Goal: Entertainment & Leisure: Consume media (video, audio)

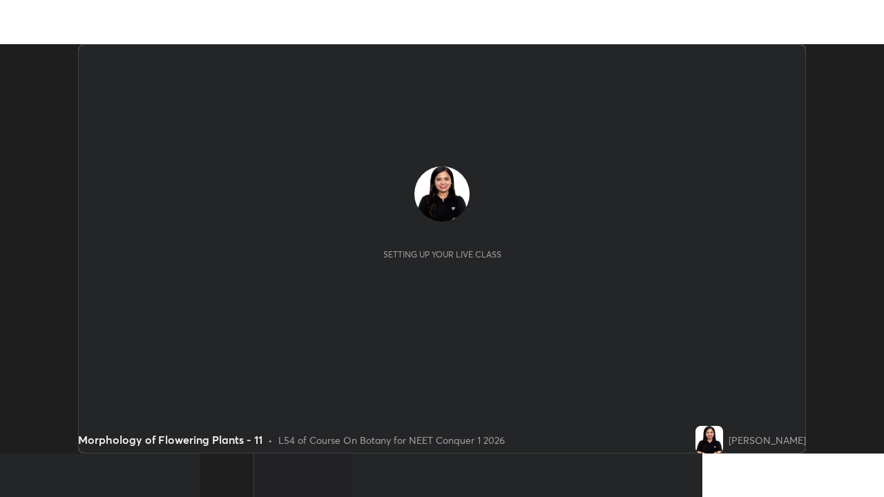
scroll to position [409, 883]
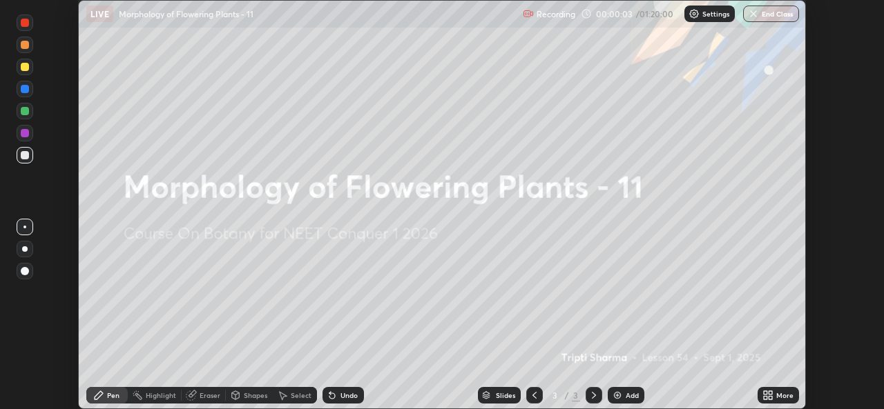
click at [773, 396] on div "More" at bounding box center [777, 395] width 41 height 17
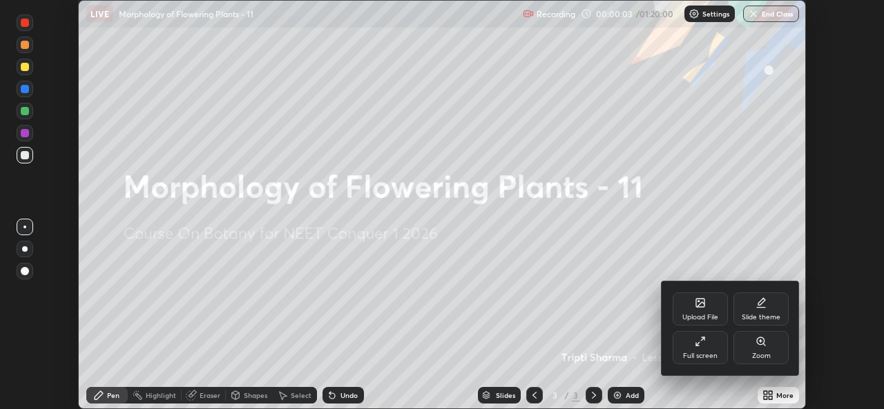
click at [705, 350] on div "Full screen" at bounding box center [699, 347] width 55 height 33
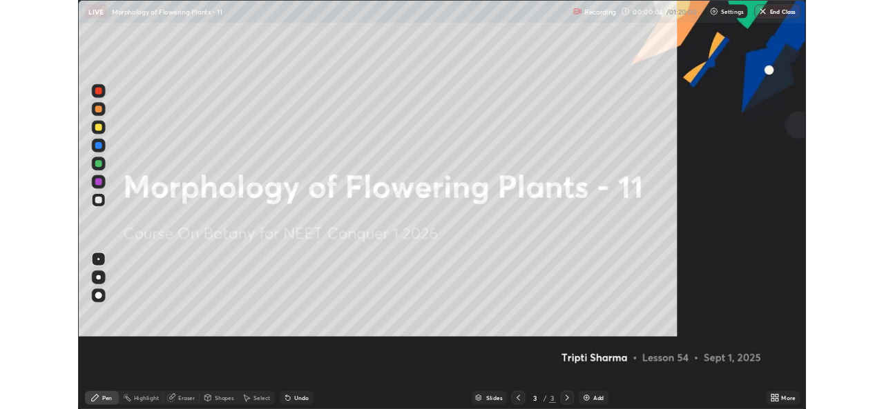
scroll to position [497, 884]
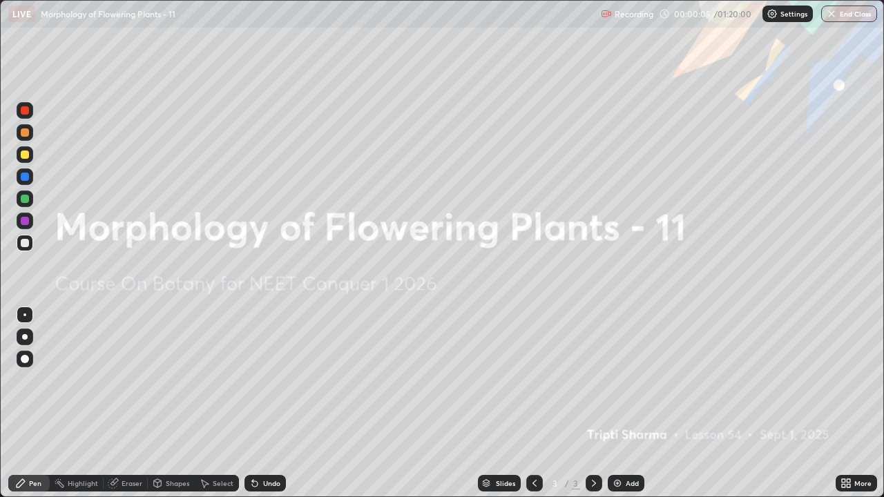
click at [773, 17] on img at bounding box center [771, 13] width 11 height 11
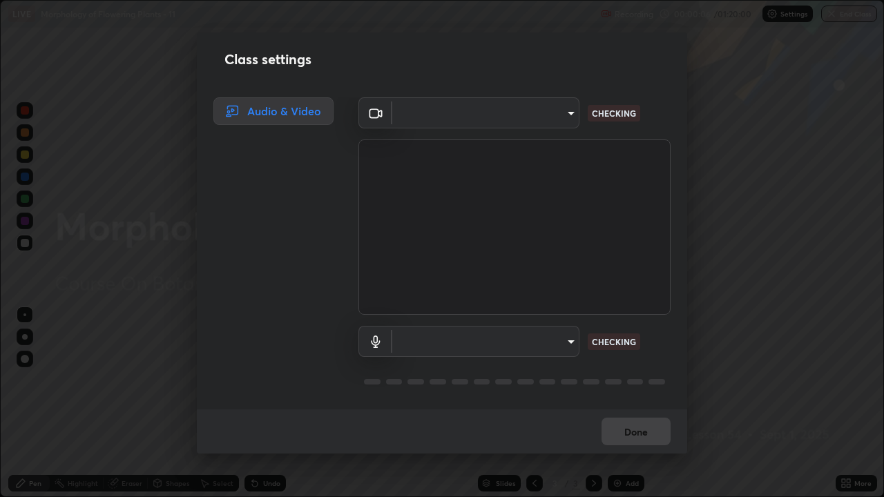
type input "a83bb134842fd6c46cae91b6313aa5efba961fee809e7364c6ef7c36ed00ea69"
type input "1096ec1564036cbcf0e9abd5aaef12808ae7e2dc0601459cd77712751889dd54"
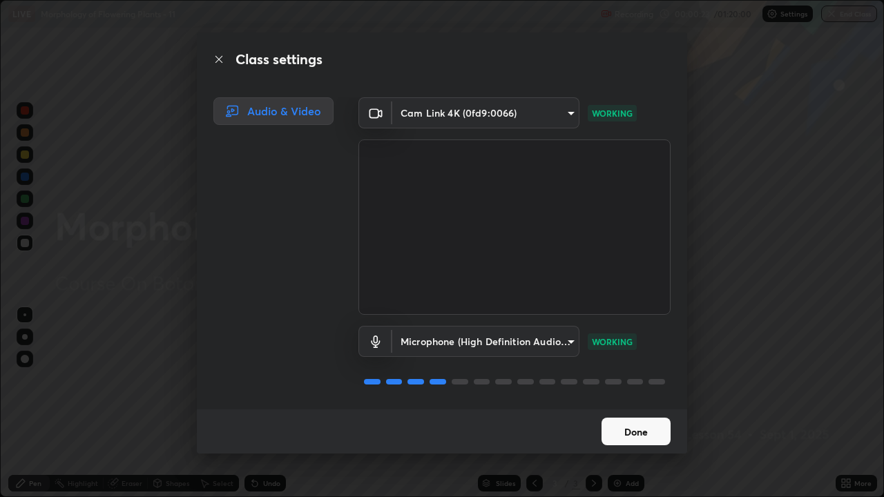
click at [637, 409] on button "Done" at bounding box center [635, 432] width 69 height 28
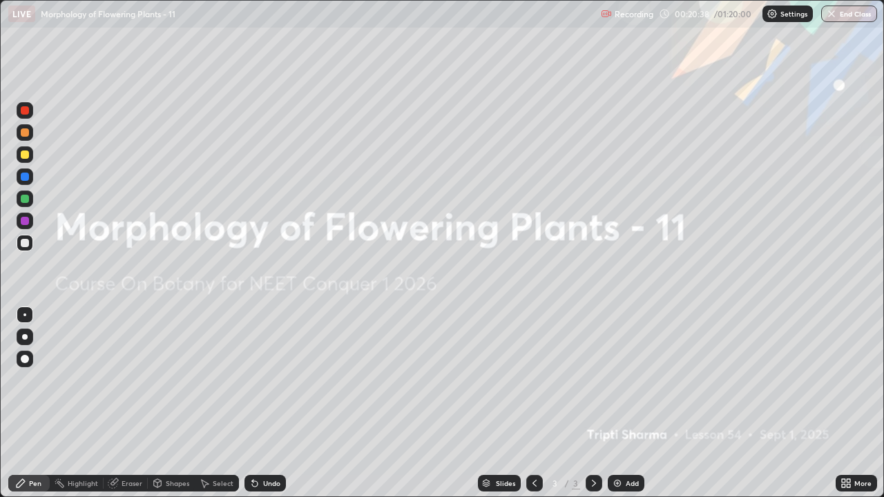
click at [618, 409] on img at bounding box center [617, 483] width 11 height 11
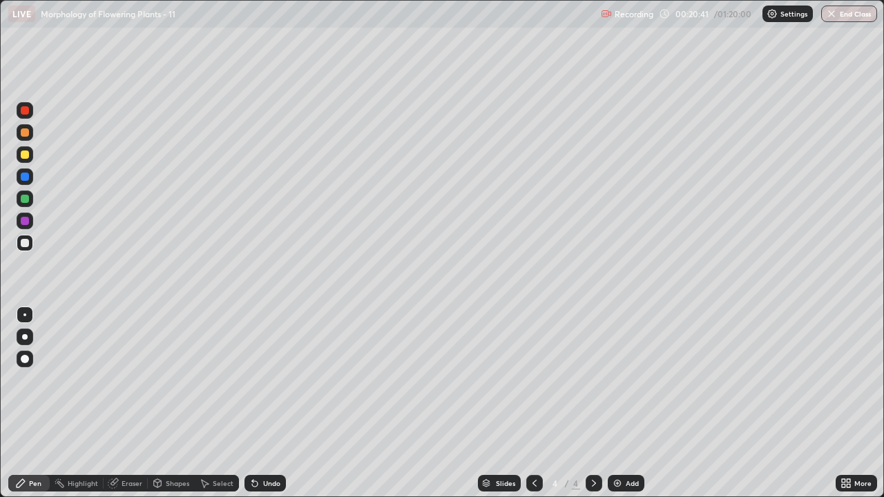
click at [26, 155] on div at bounding box center [25, 155] width 8 height 8
click at [263, 409] on div "Undo" at bounding box center [271, 483] width 17 height 7
click at [26, 359] on div at bounding box center [25, 359] width 8 height 8
click at [27, 200] on div at bounding box center [25, 199] width 8 height 8
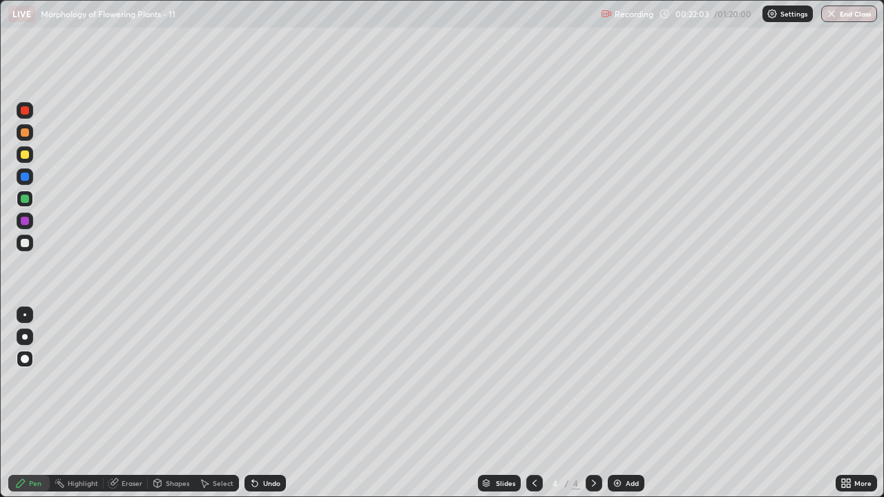
click at [848, 409] on icon at bounding box center [847, 485] width 3 height 3
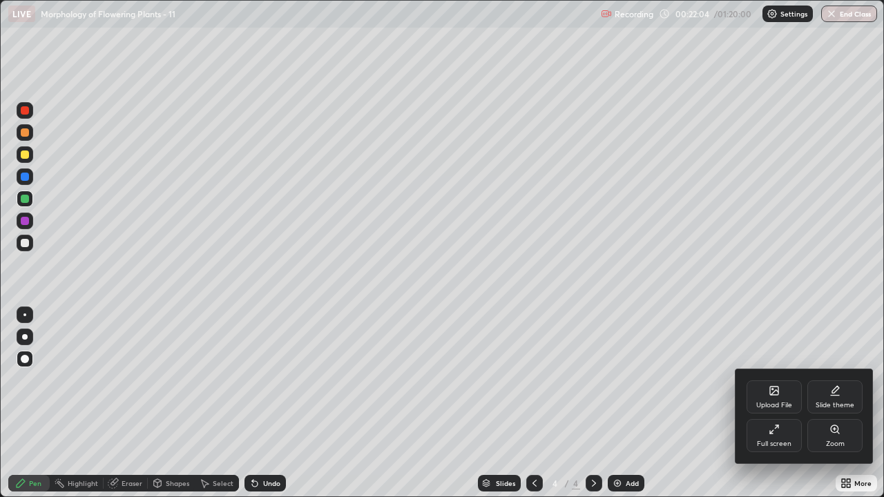
click at [788, 409] on div "Full screen" at bounding box center [774, 443] width 35 height 7
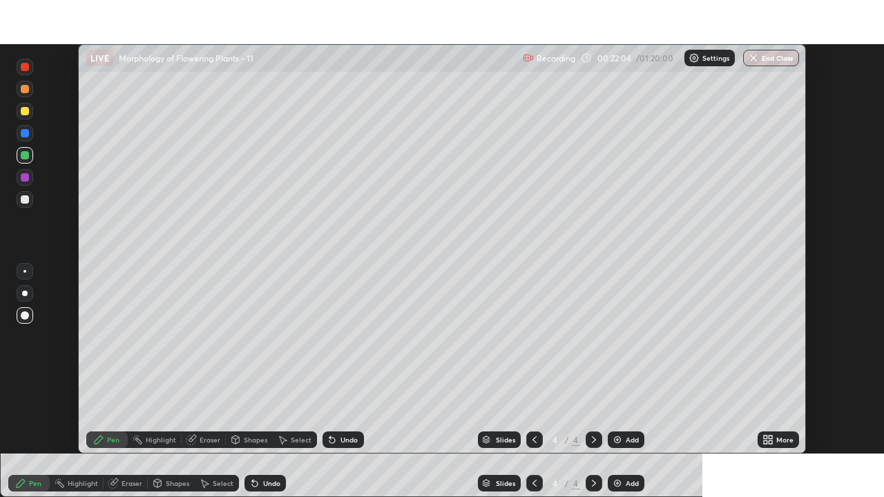
scroll to position [68629, 68154]
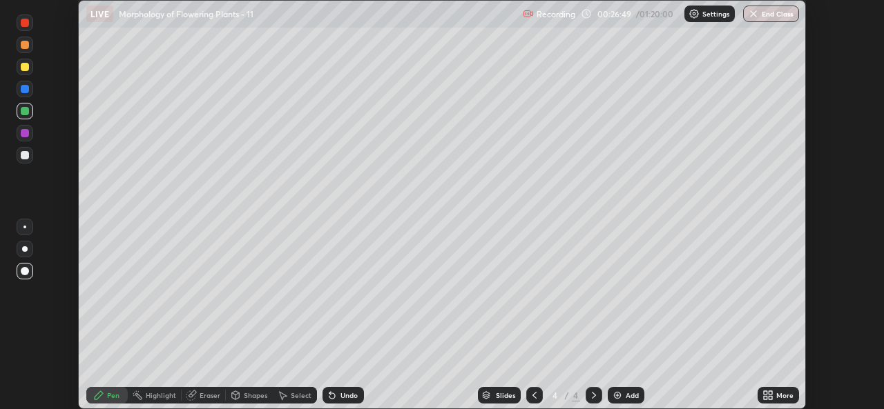
click at [770, 396] on icon at bounding box center [767, 395] width 11 height 11
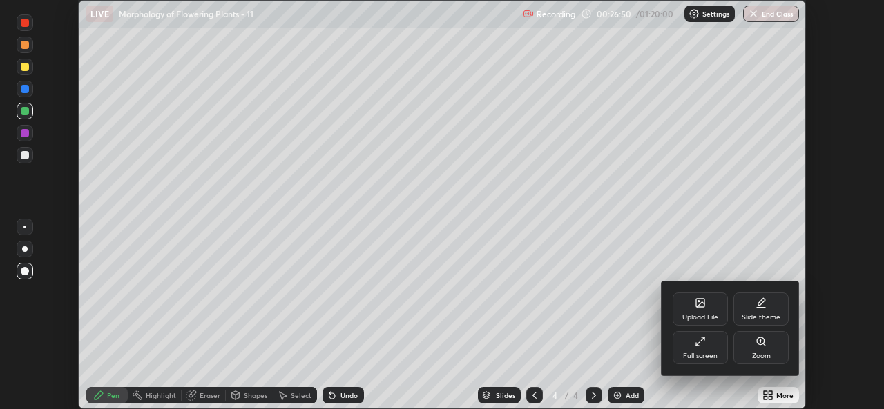
click at [708, 341] on div "Full screen" at bounding box center [699, 347] width 55 height 33
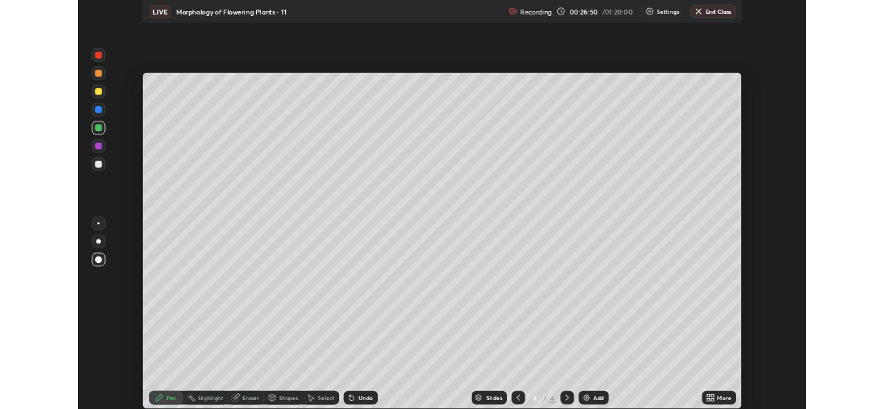
scroll to position [497, 884]
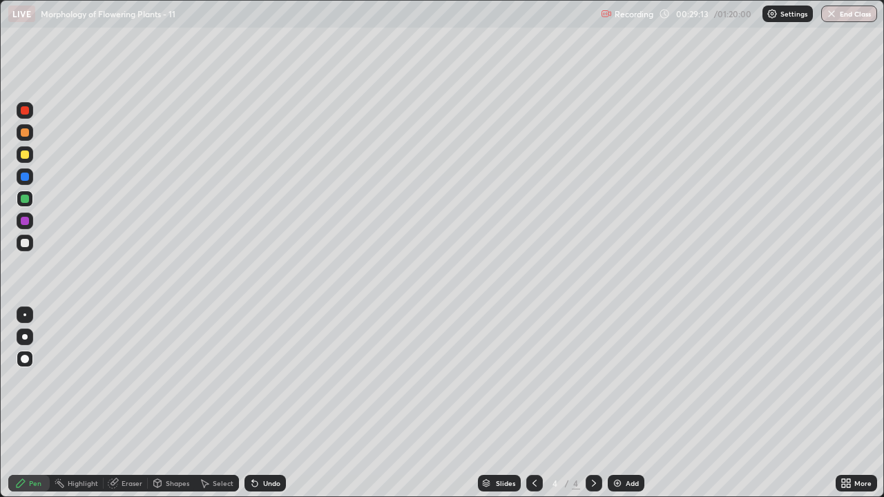
click at [850, 409] on icon at bounding box center [845, 483] width 11 height 11
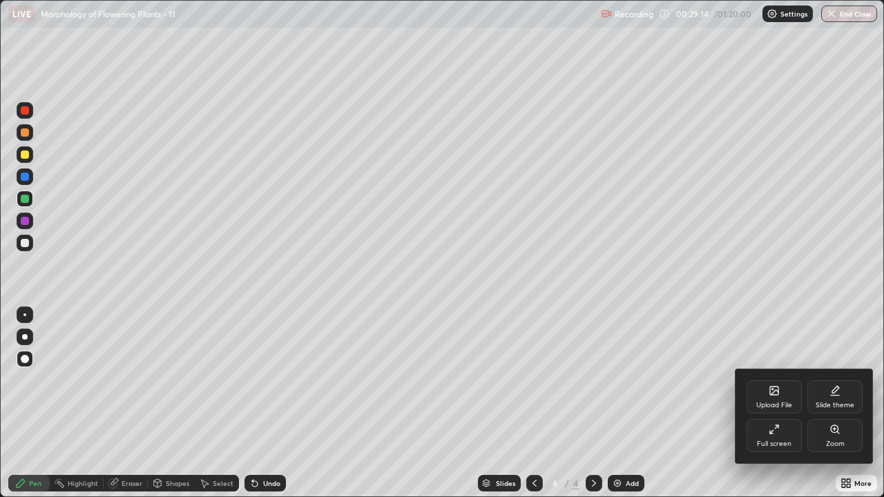
click at [766, 409] on div "Full screen" at bounding box center [773, 435] width 55 height 33
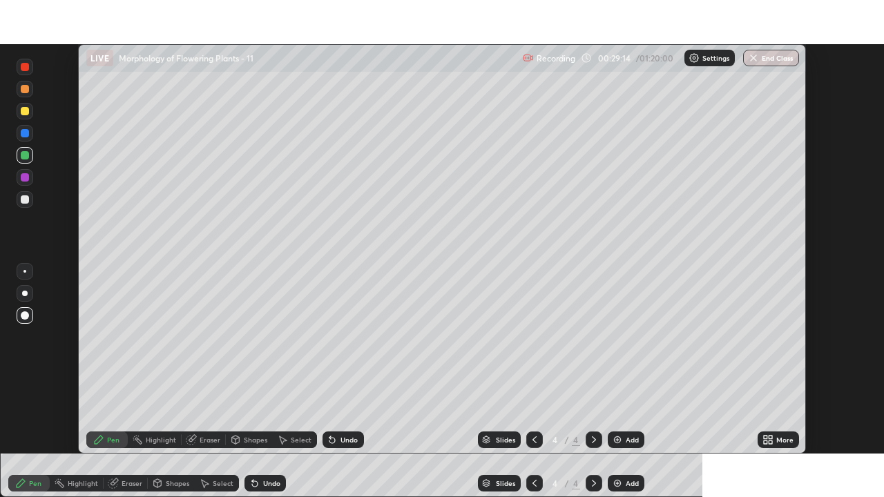
scroll to position [68629, 68154]
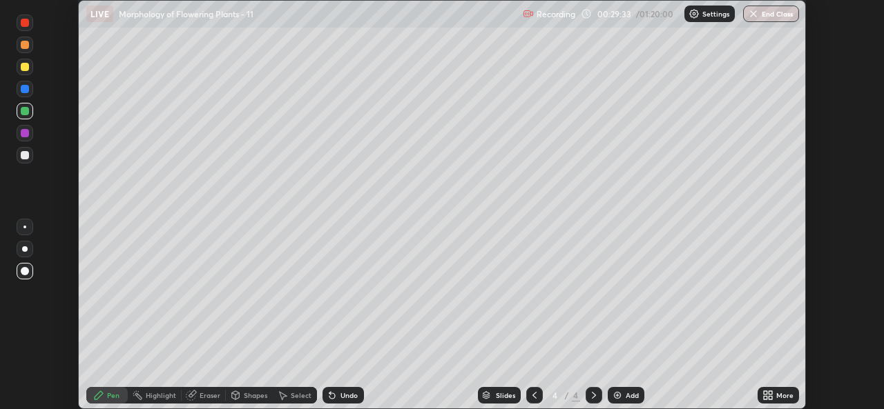
click at [770, 393] on icon at bounding box center [769, 392] width 3 height 3
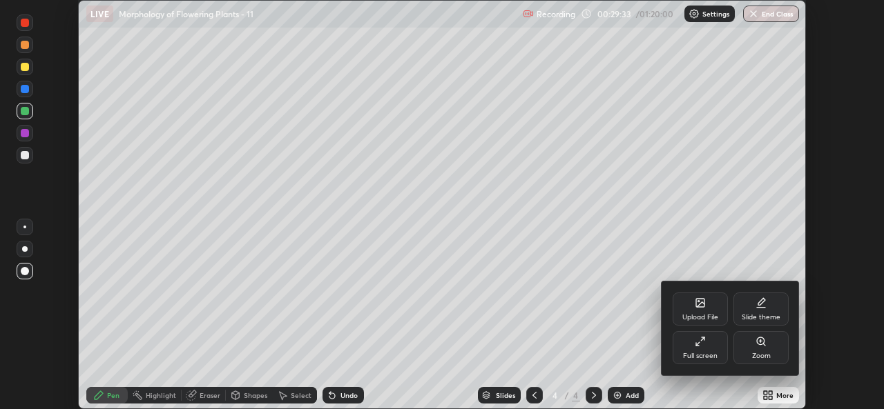
click at [702, 354] on div "Full screen" at bounding box center [700, 356] width 35 height 7
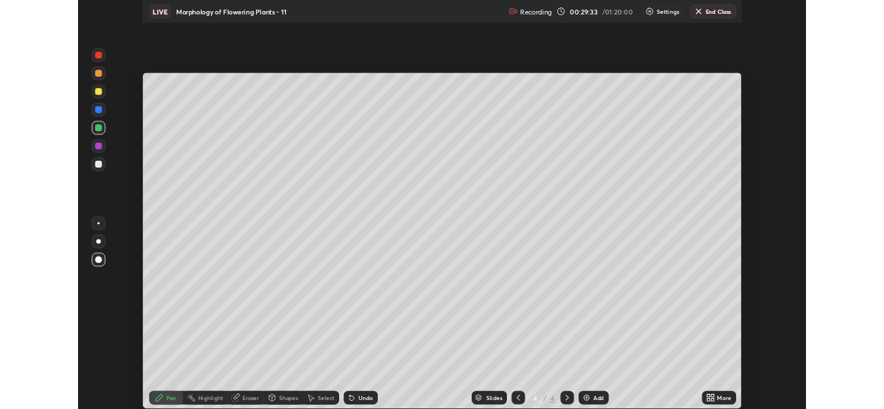
scroll to position [497, 884]
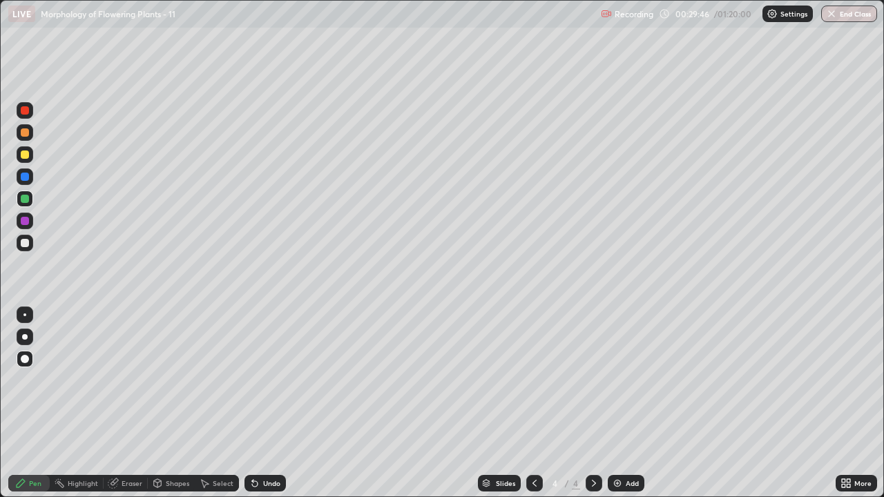
click at [24, 220] on div at bounding box center [25, 221] width 8 height 8
click at [28, 202] on div at bounding box center [25, 199] width 8 height 8
click at [81, 409] on div "Highlight" at bounding box center [83, 483] width 30 height 7
click at [27, 117] on div at bounding box center [25, 110] width 17 height 17
click at [32, 409] on div "Pen" at bounding box center [35, 483] width 12 height 7
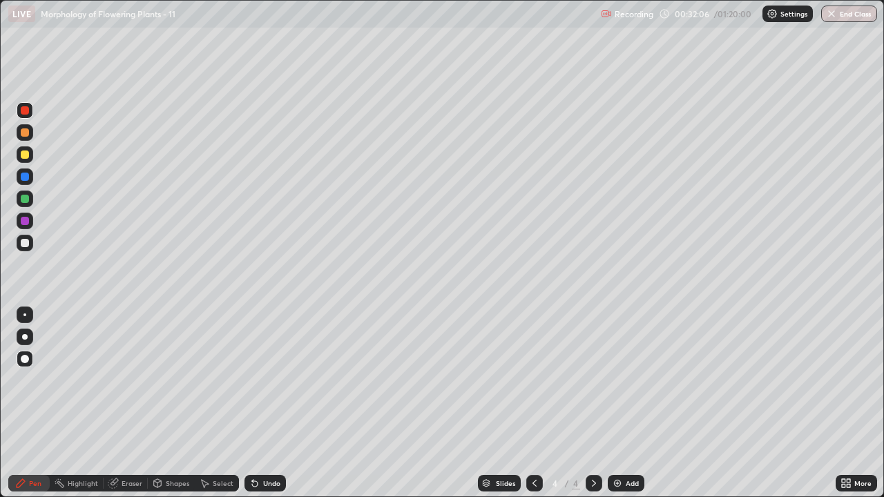
click at [261, 409] on div "Undo" at bounding box center [264, 483] width 41 height 17
click at [263, 409] on div "Undo" at bounding box center [271, 483] width 17 height 7
click at [264, 409] on div "Undo" at bounding box center [271, 483] width 17 height 7
click at [265, 409] on div "Undo" at bounding box center [271, 483] width 17 height 7
click at [264, 409] on div "Undo" at bounding box center [271, 483] width 17 height 7
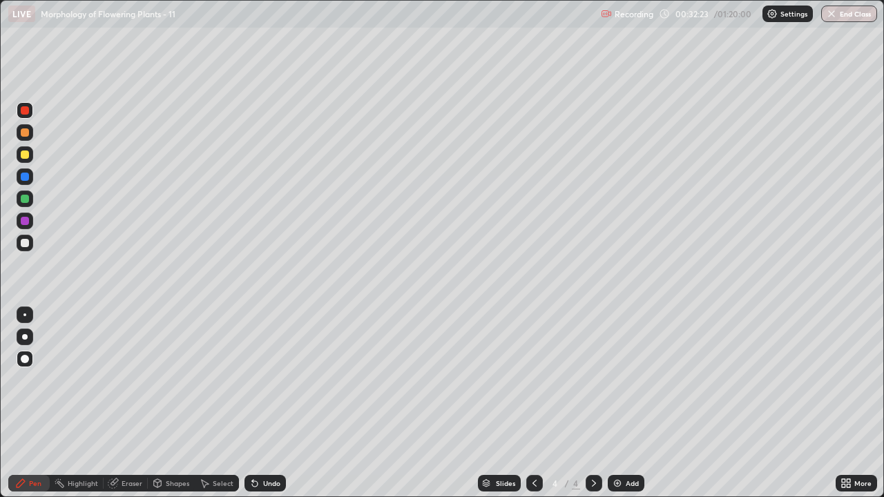
click at [848, 409] on icon at bounding box center [847, 485] width 3 height 3
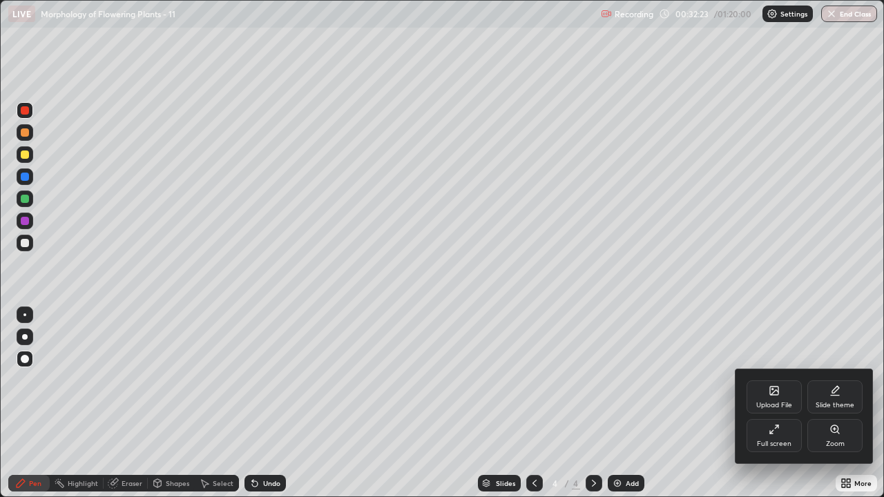
click at [782, 409] on div "Full screen" at bounding box center [774, 443] width 35 height 7
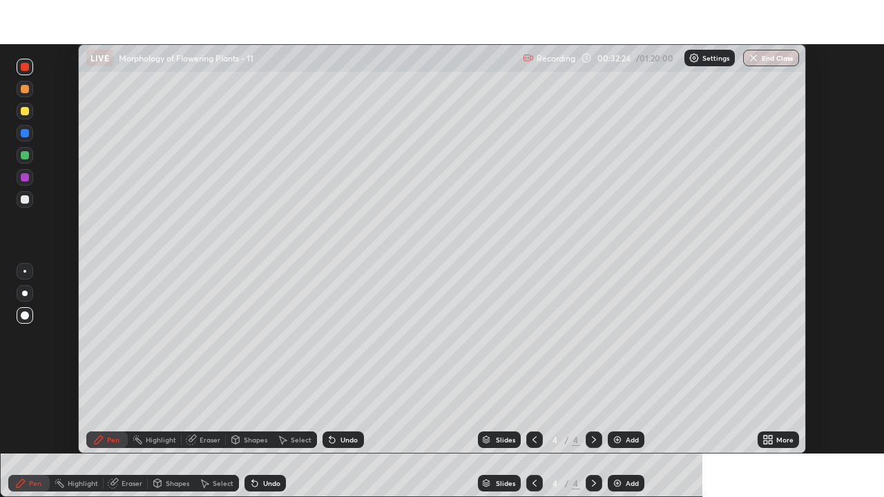
scroll to position [68629, 68154]
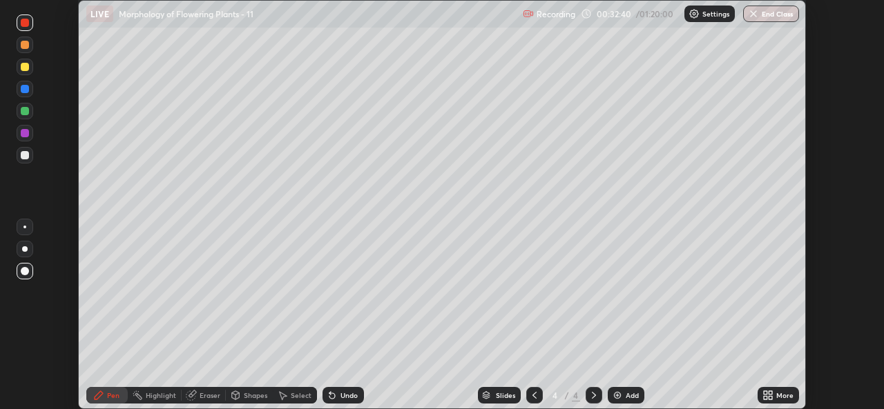
click at [26, 113] on div at bounding box center [25, 111] width 8 height 8
click at [27, 69] on div at bounding box center [25, 67] width 8 height 8
click at [765, 396] on icon at bounding box center [767, 395] width 11 height 11
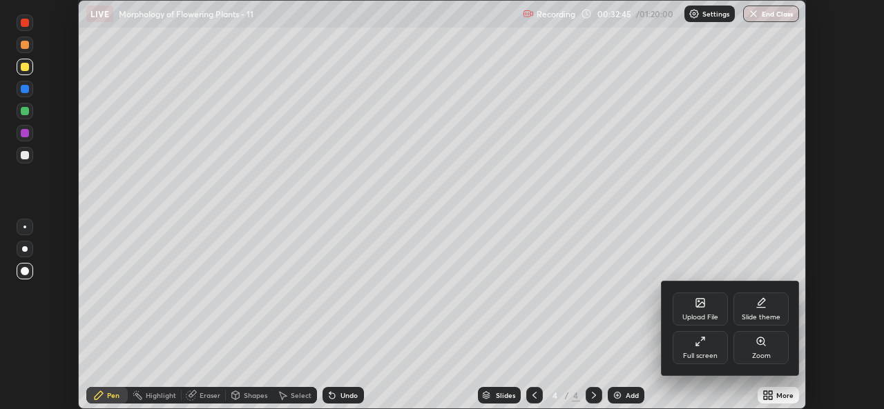
click at [697, 351] on div "Full screen" at bounding box center [699, 347] width 55 height 33
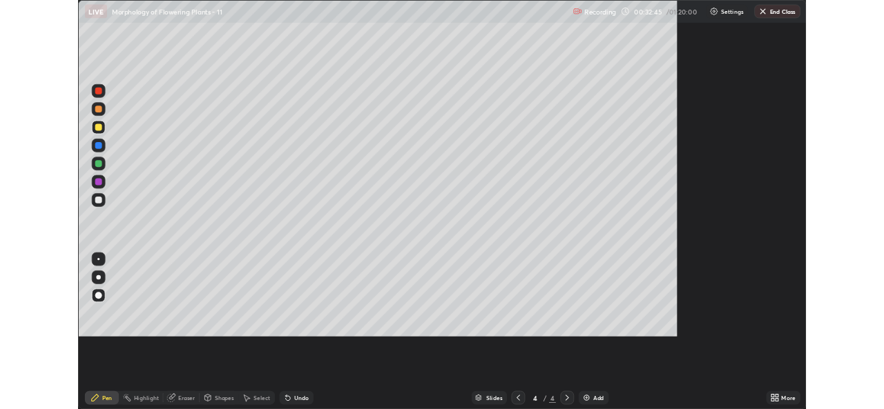
scroll to position [497, 884]
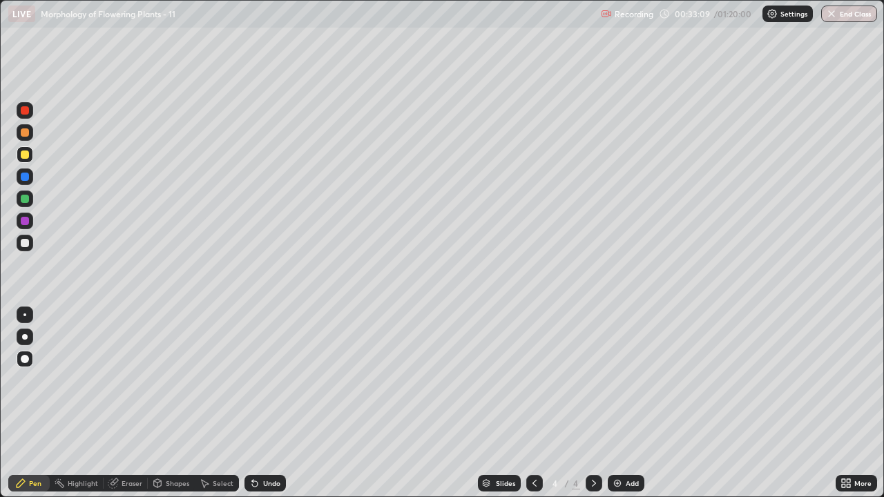
click at [25, 178] on div at bounding box center [25, 177] width 8 height 8
click at [619, 409] on img at bounding box center [617, 483] width 11 height 11
click at [174, 409] on div "Shapes" at bounding box center [177, 483] width 23 height 7
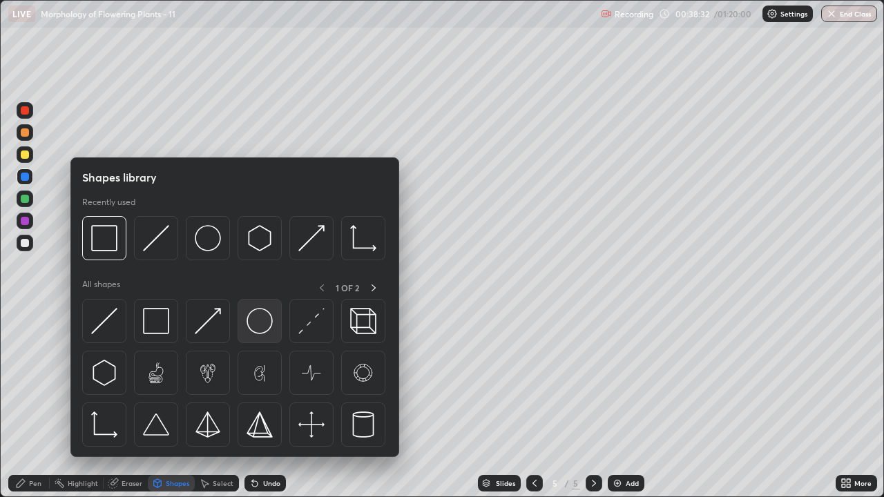
click at [270, 328] on img at bounding box center [259, 321] width 26 height 26
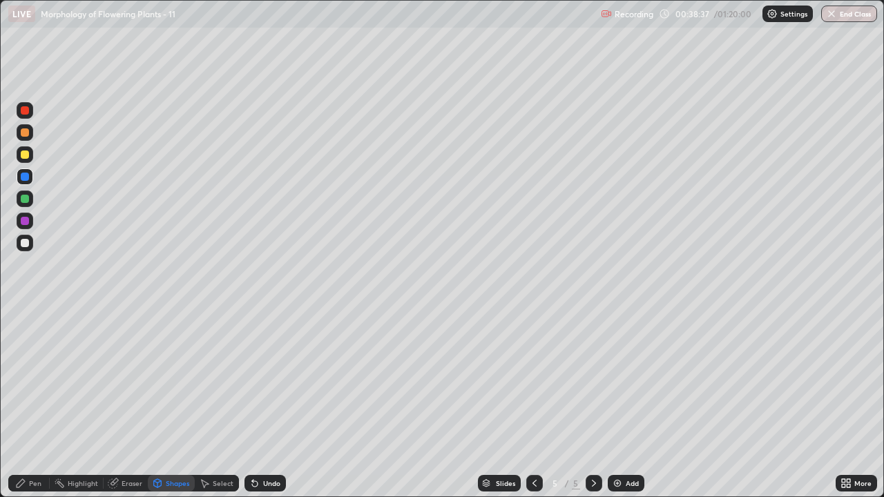
click at [37, 409] on div "Pen" at bounding box center [35, 483] width 12 height 7
click at [26, 249] on div at bounding box center [25, 243] width 17 height 17
click at [539, 409] on div at bounding box center [534, 483] width 17 height 17
click at [592, 409] on icon at bounding box center [593, 483] width 11 height 11
click at [620, 409] on img at bounding box center [617, 483] width 11 height 11
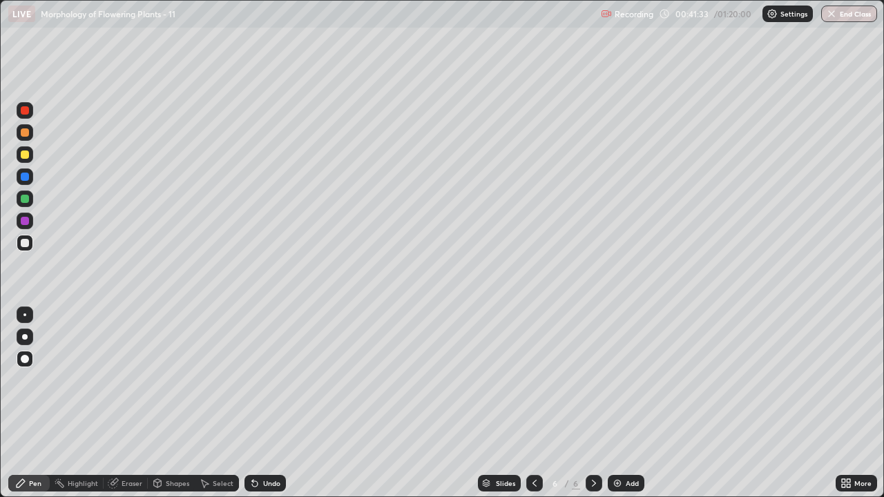
click at [844, 409] on icon at bounding box center [843, 480] width 3 height 3
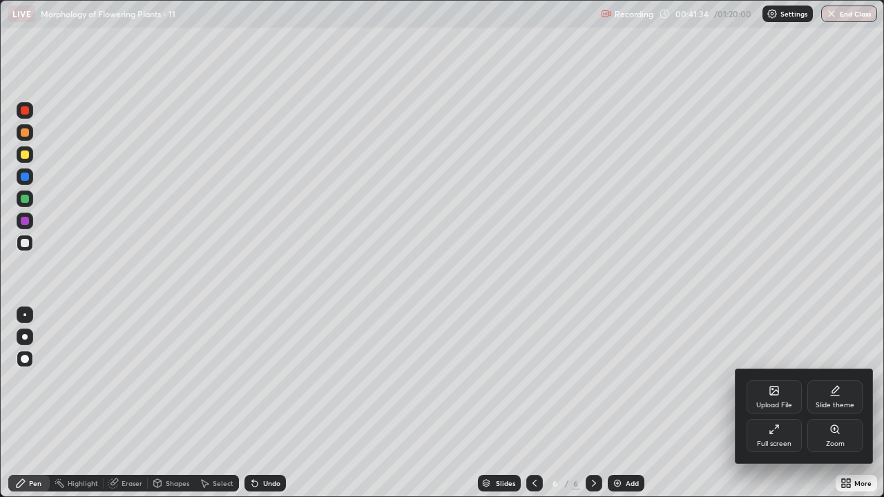
click at [777, 409] on div "Full screen" at bounding box center [773, 435] width 55 height 33
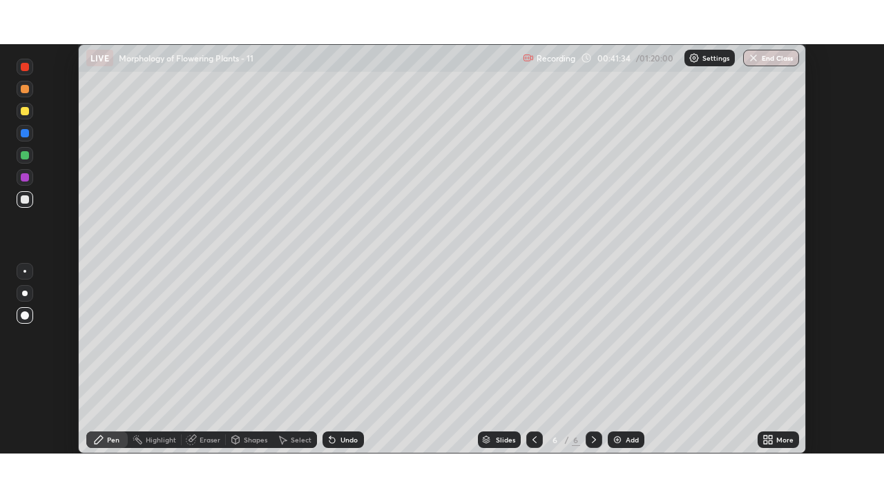
scroll to position [68629, 68154]
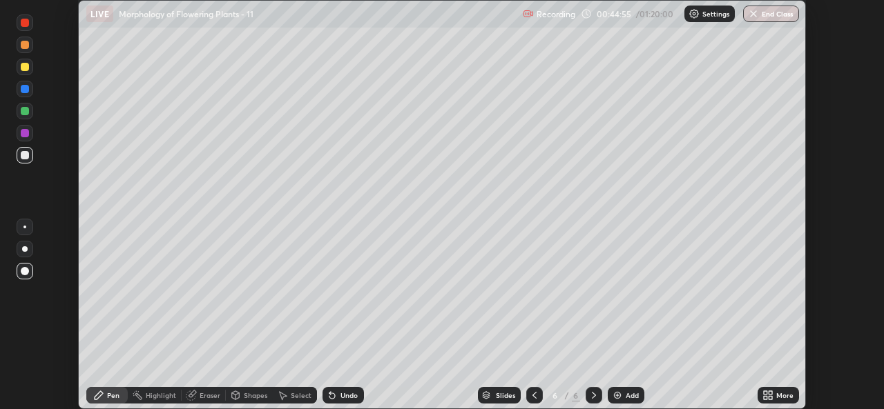
click at [765, 398] on icon at bounding box center [765, 397] width 3 height 3
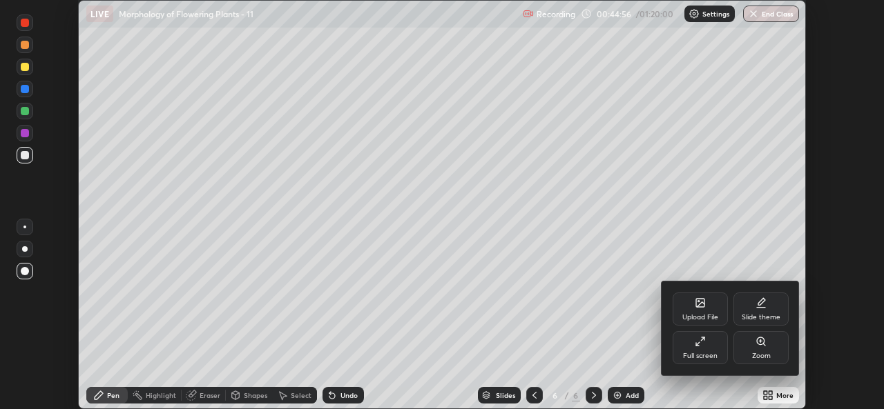
click at [711, 356] on div "Full screen" at bounding box center [700, 356] width 35 height 7
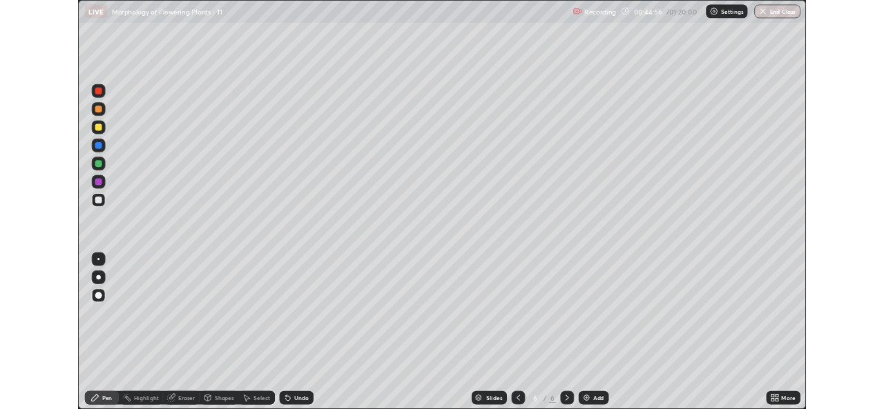
scroll to position [497, 884]
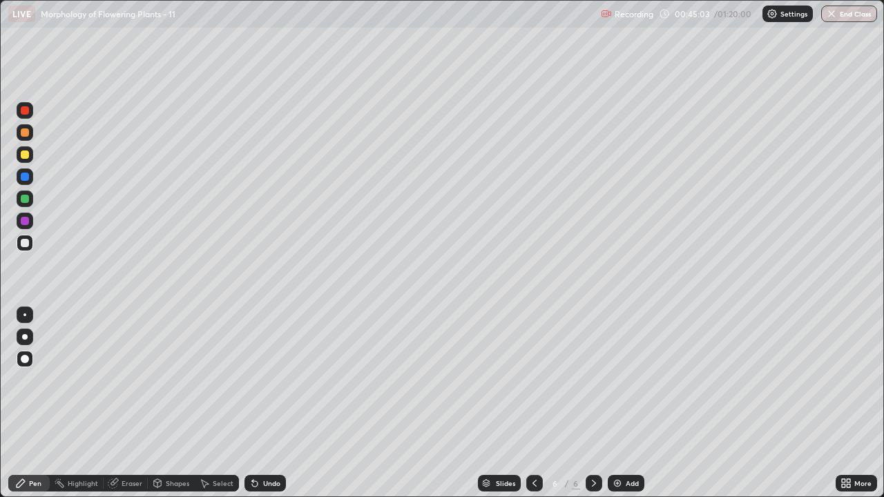
click at [25, 155] on div at bounding box center [25, 155] width 8 height 8
click at [28, 202] on div at bounding box center [25, 199] width 17 height 17
click at [28, 135] on div at bounding box center [25, 132] width 8 height 8
click at [26, 156] on div at bounding box center [25, 155] width 8 height 8
click at [859, 409] on div "More" at bounding box center [862, 483] width 17 height 7
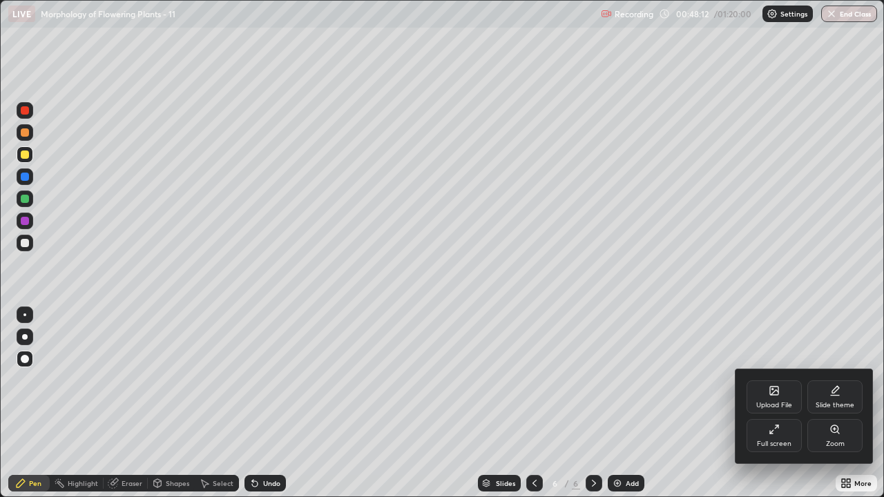
click at [775, 409] on div "Full screen" at bounding box center [774, 443] width 35 height 7
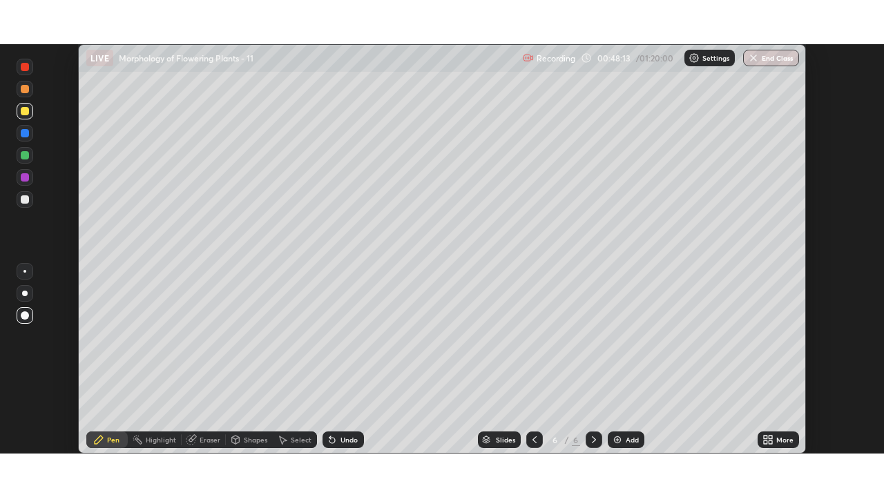
scroll to position [68629, 68154]
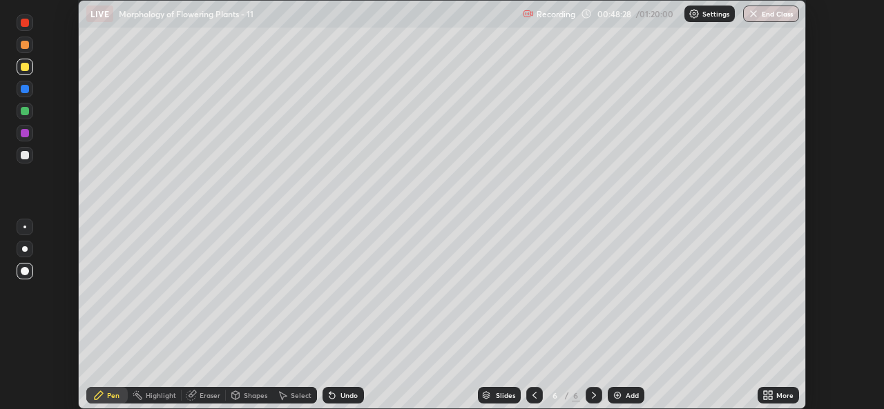
click at [765, 398] on icon at bounding box center [765, 397] width 3 height 3
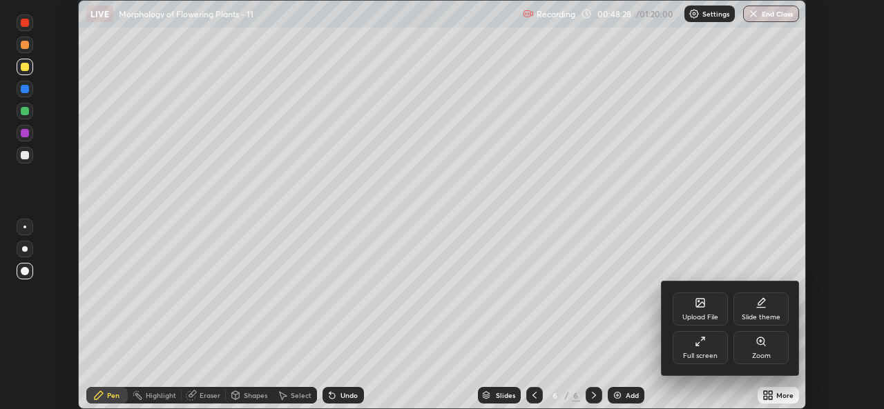
click at [704, 354] on div "Full screen" at bounding box center [700, 356] width 35 height 7
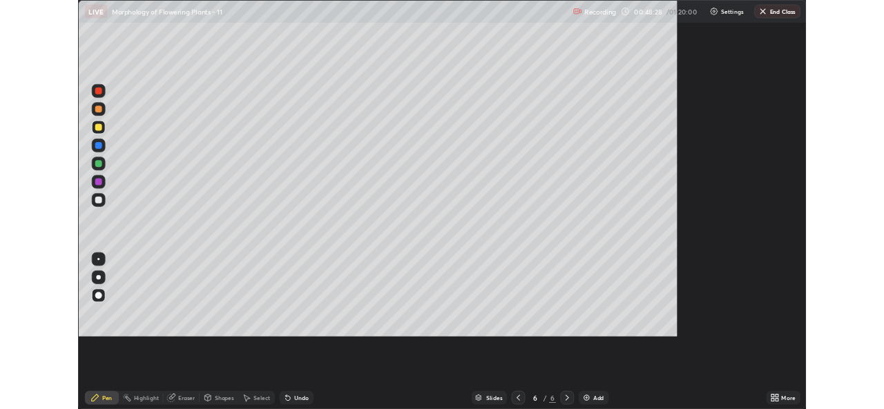
scroll to position [497, 884]
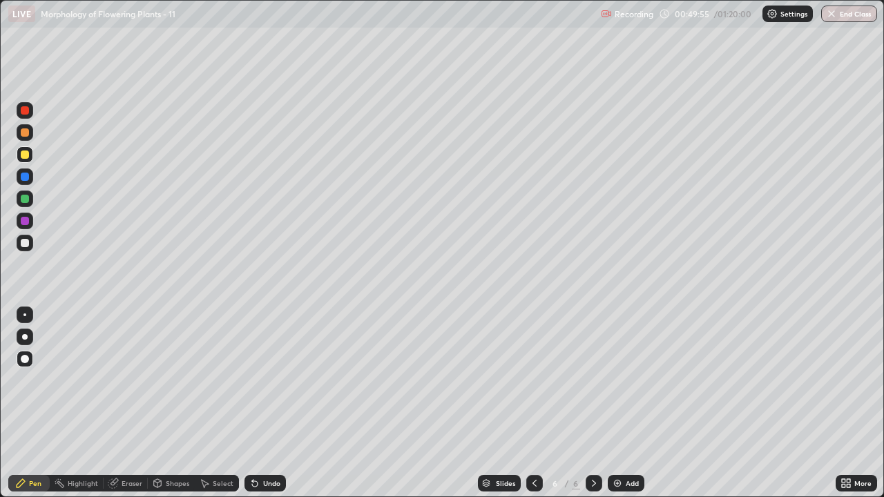
click at [634, 409] on div "Add" at bounding box center [631, 483] width 13 height 7
click at [26, 133] on div at bounding box center [25, 132] width 8 height 8
click at [28, 156] on div at bounding box center [25, 155] width 8 height 8
click at [271, 409] on div "Undo" at bounding box center [271, 483] width 17 height 7
click at [844, 409] on icon at bounding box center [843, 485] width 3 height 3
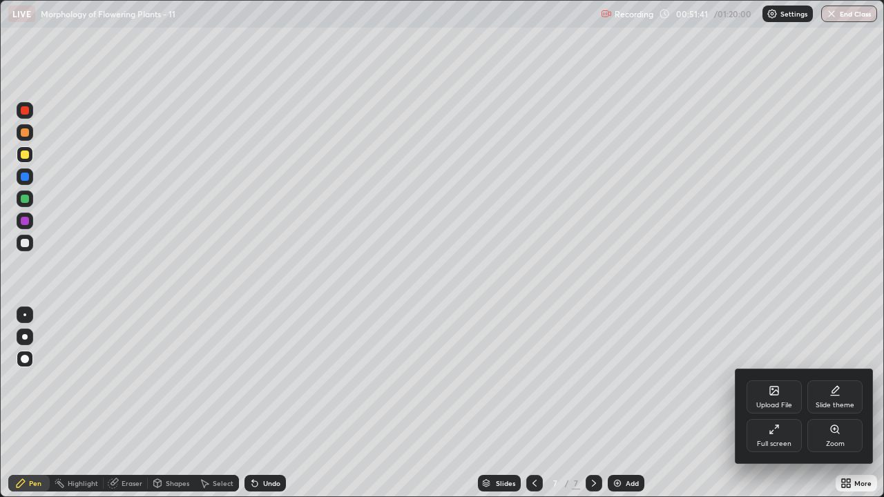
click at [774, 409] on div "Full screen" at bounding box center [773, 435] width 55 height 33
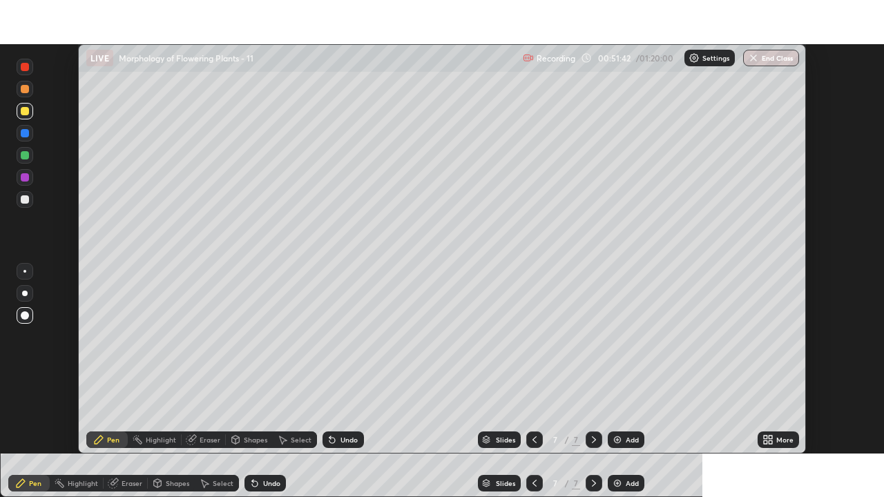
scroll to position [68629, 68154]
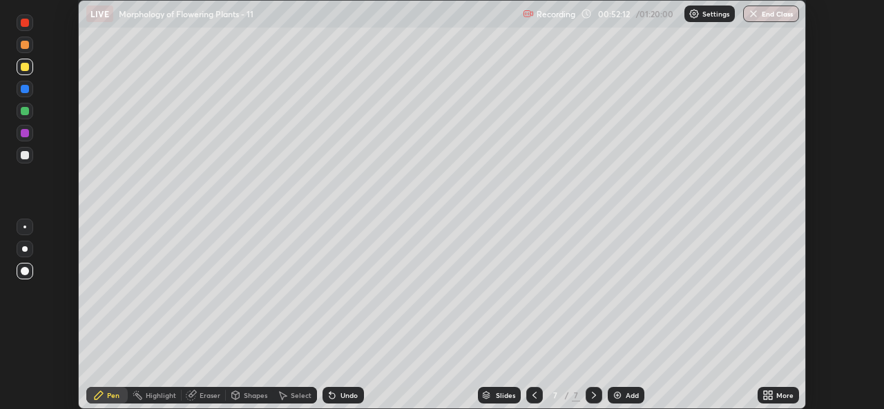
click at [627, 396] on div "Add" at bounding box center [631, 395] width 13 height 7
click at [344, 395] on div "Undo" at bounding box center [348, 395] width 17 height 7
click at [777, 397] on div "More" at bounding box center [784, 395] width 17 height 7
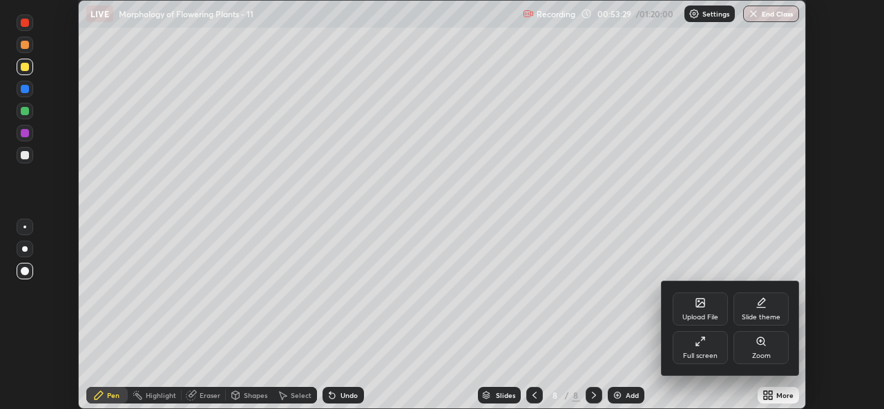
click at [707, 354] on div "Full screen" at bounding box center [700, 356] width 35 height 7
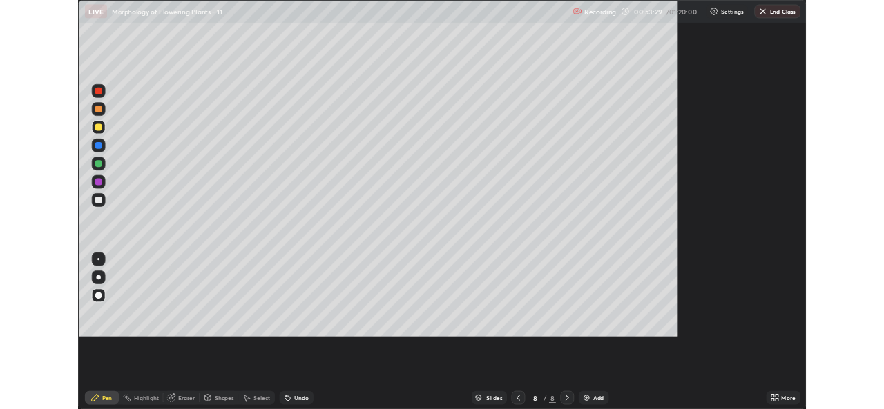
scroll to position [497, 884]
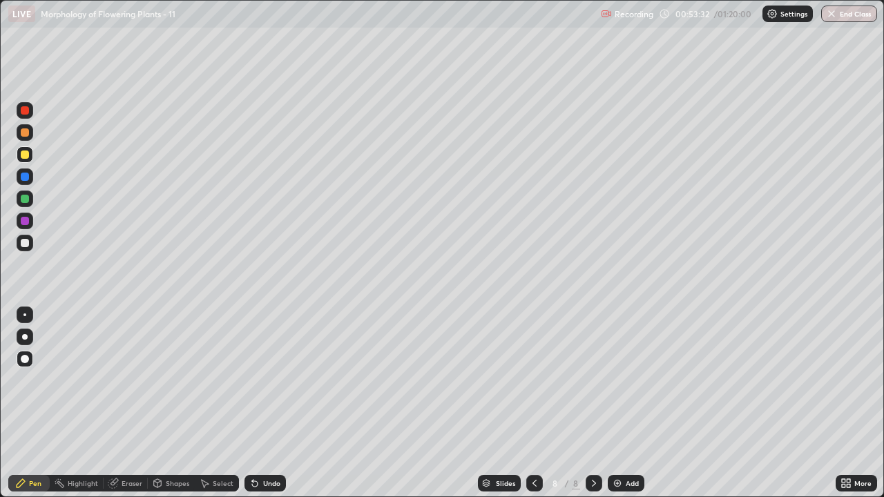
click at [532, 409] on icon at bounding box center [534, 483] width 11 height 11
click at [590, 409] on icon at bounding box center [593, 483] width 11 height 11
click at [30, 242] on div at bounding box center [25, 243] width 17 height 17
click at [273, 409] on div "Undo" at bounding box center [271, 483] width 17 height 7
click at [614, 409] on img at bounding box center [617, 483] width 11 height 11
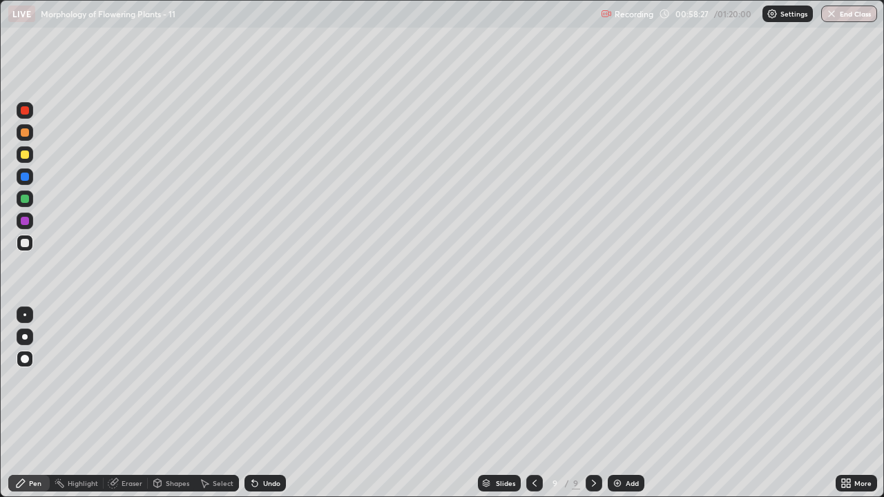
click at [532, 409] on icon at bounding box center [534, 483] width 4 height 7
click at [586, 409] on div at bounding box center [593, 483] width 17 height 17
click at [264, 409] on div "Undo" at bounding box center [271, 483] width 17 height 7
click at [263, 409] on div "Undo" at bounding box center [271, 483] width 17 height 7
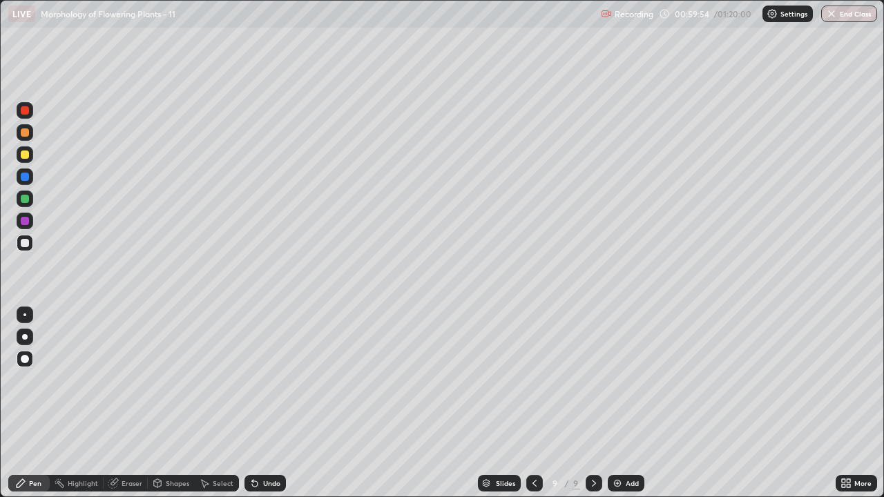
click at [264, 409] on div "Undo" at bounding box center [271, 483] width 17 height 7
click at [856, 409] on div "More" at bounding box center [862, 483] width 17 height 7
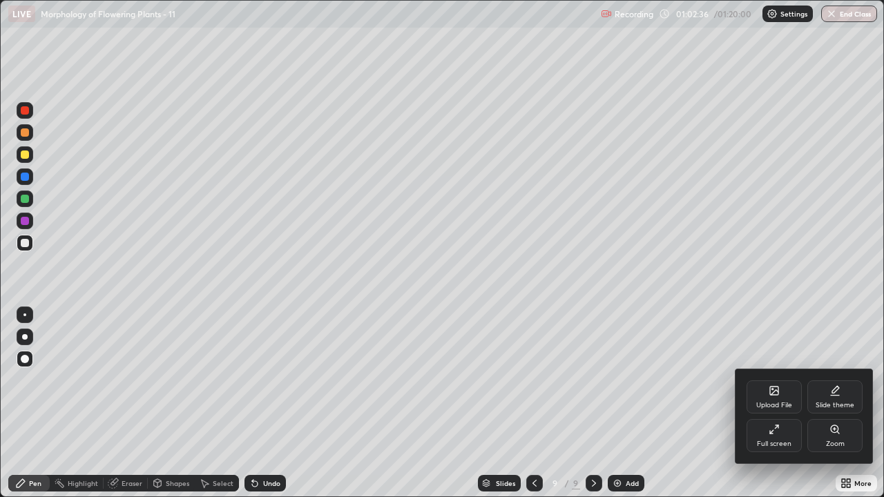
click at [786, 409] on div "Full screen" at bounding box center [773, 435] width 55 height 33
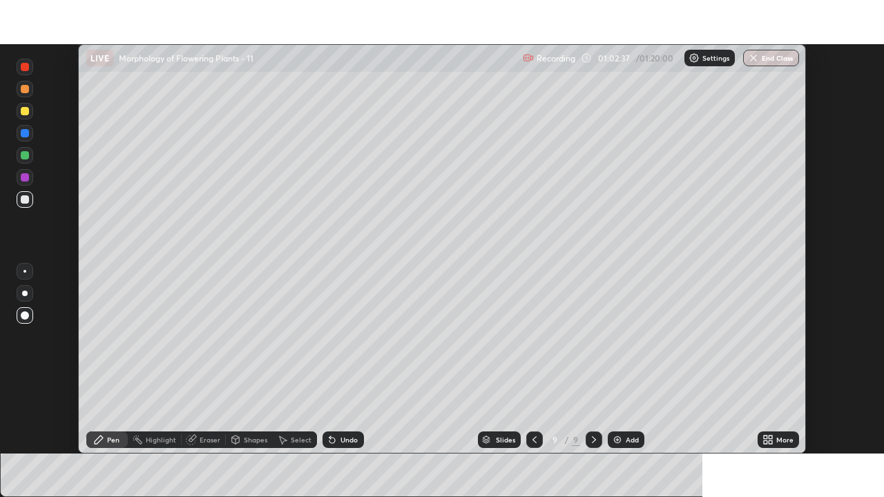
scroll to position [68629, 68154]
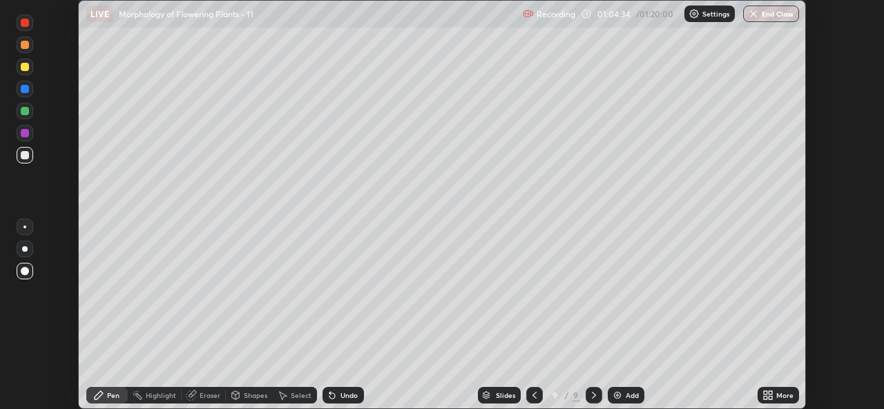
click at [774, 396] on div "More" at bounding box center [777, 395] width 41 height 17
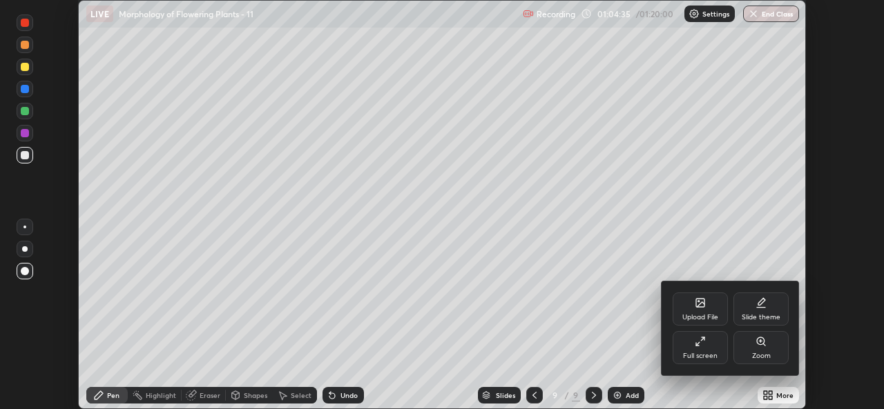
click at [689, 349] on div "Full screen" at bounding box center [699, 347] width 55 height 33
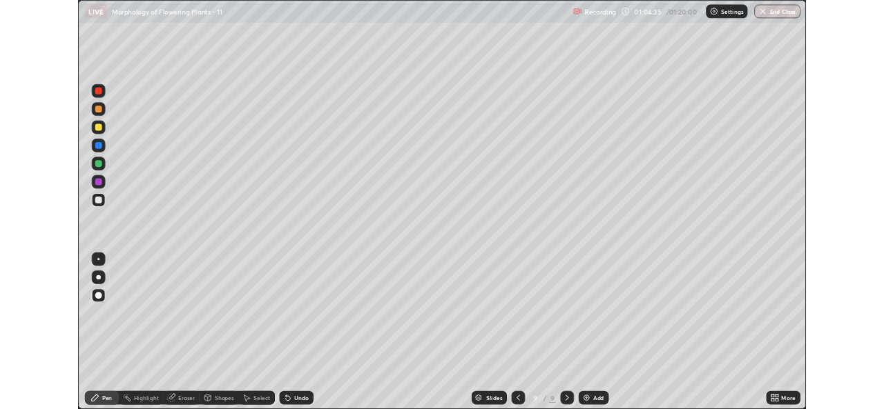
scroll to position [497, 884]
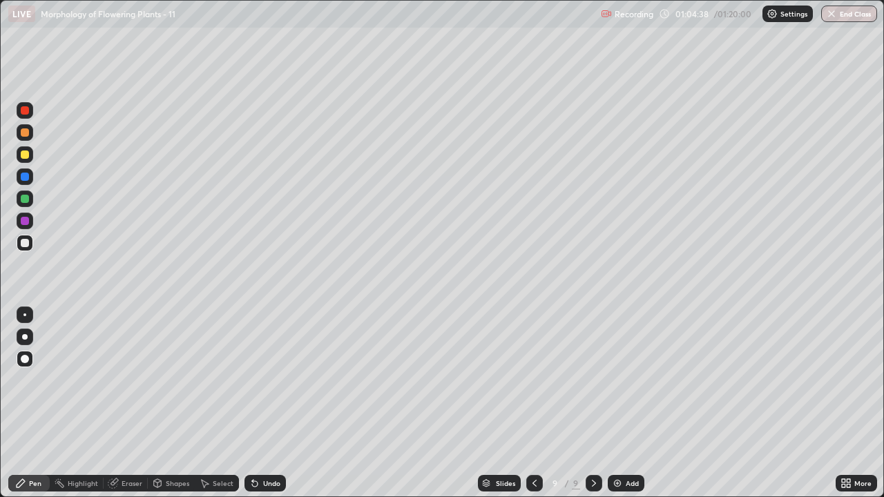
click at [28, 155] on div at bounding box center [25, 155] width 8 height 8
click at [25, 200] on div at bounding box center [25, 199] width 8 height 8
click at [29, 249] on div at bounding box center [25, 243] width 17 height 17
click at [21, 217] on div at bounding box center [25, 221] width 8 height 8
click at [26, 177] on div at bounding box center [25, 177] width 8 height 8
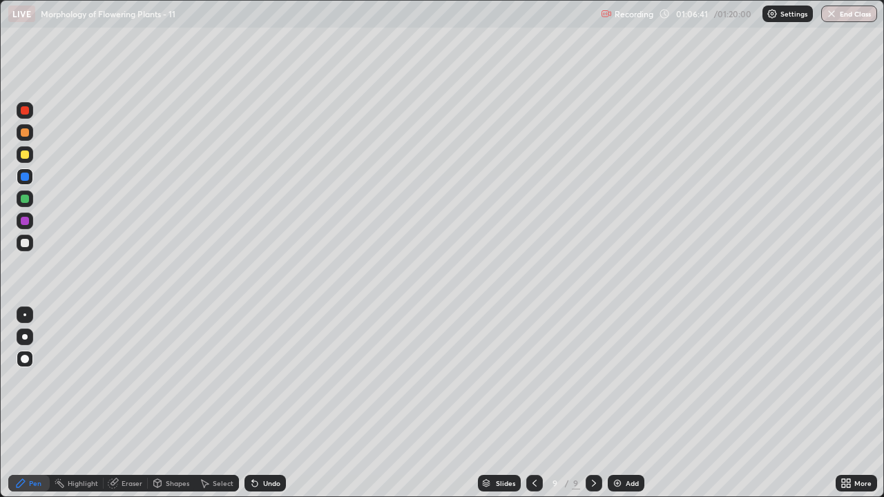
click at [25, 132] on div at bounding box center [25, 132] width 8 height 8
click at [83, 409] on div "Highlight" at bounding box center [77, 483] width 54 height 17
click at [33, 409] on div "Pen" at bounding box center [35, 483] width 12 height 7
click at [279, 409] on div "Undo" at bounding box center [264, 483] width 41 height 17
click at [273, 409] on div "Undo" at bounding box center [271, 483] width 17 height 7
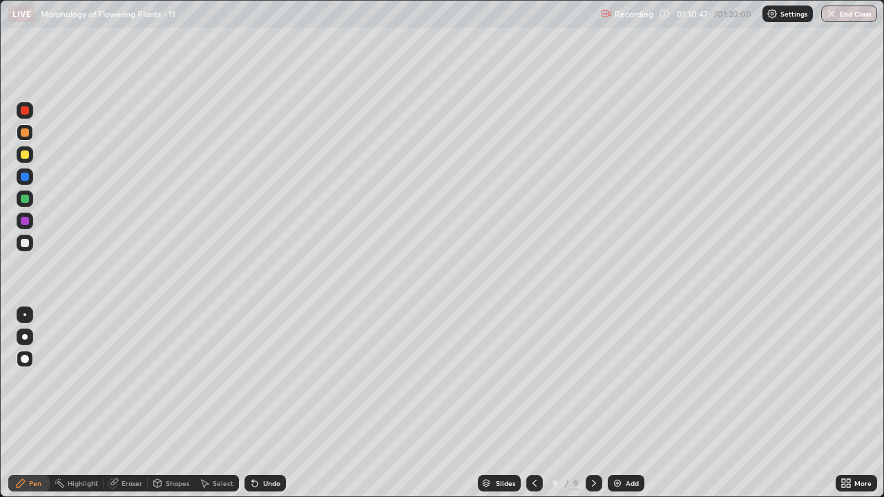
click at [275, 409] on div "Undo" at bounding box center [271, 483] width 17 height 7
click at [86, 409] on div "Highlight" at bounding box center [83, 483] width 30 height 7
click at [35, 409] on div "Pen" at bounding box center [35, 483] width 12 height 7
click at [617, 409] on img at bounding box center [617, 483] width 11 height 11
click at [527, 409] on div at bounding box center [533, 483] width 17 height 17
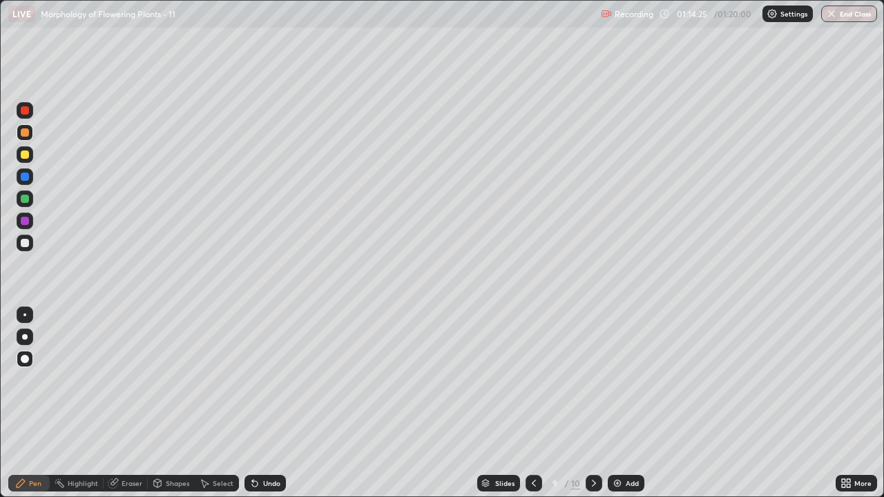
click at [273, 409] on div "Undo" at bounding box center [264, 483] width 41 height 17
click at [592, 409] on icon at bounding box center [594, 483] width 4 height 7
click at [28, 246] on div at bounding box center [25, 243] width 17 height 17
click at [537, 409] on icon at bounding box center [533, 483] width 11 height 11
click at [532, 409] on icon at bounding box center [533, 483] width 11 height 11
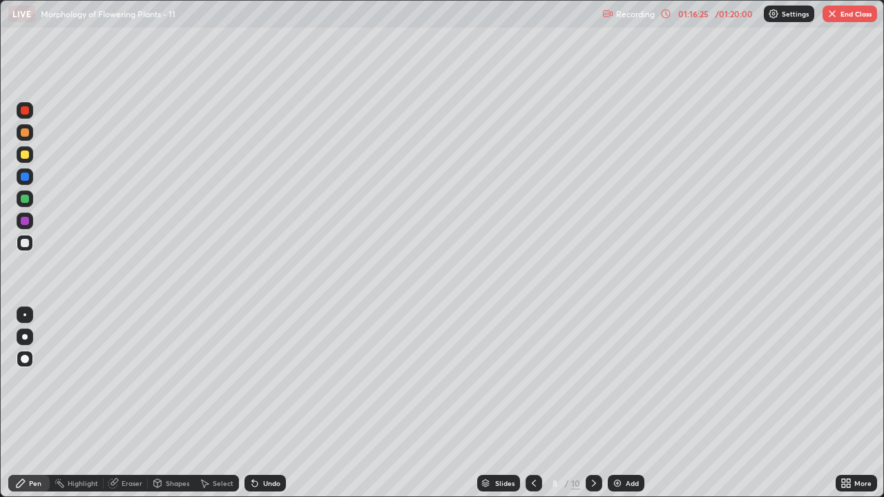
click at [592, 409] on icon at bounding box center [593, 483] width 11 height 11
click at [591, 409] on div at bounding box center [593, 483] width 17 height 17
click at [125, 409] on div "Eraser" at bounding box center [126, 483] width 44 height 17
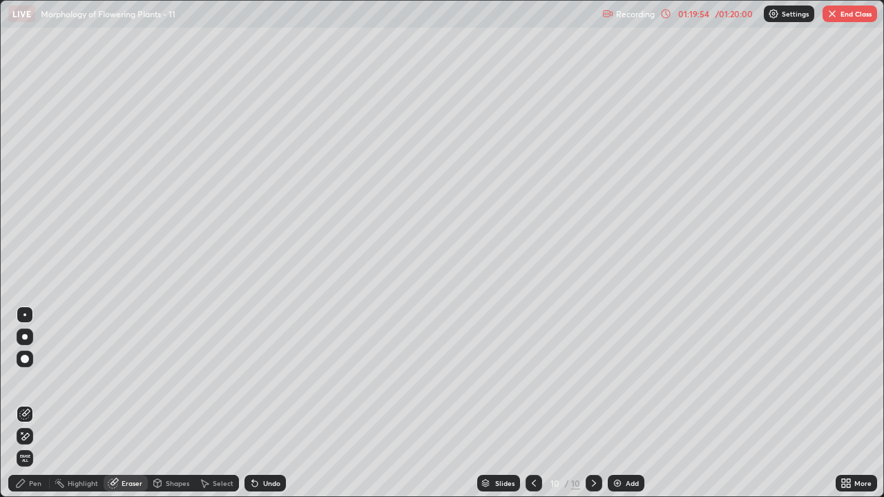
click at [123, 409] on div "Eraser" at bounding box center [132, 483] width 21 height 7
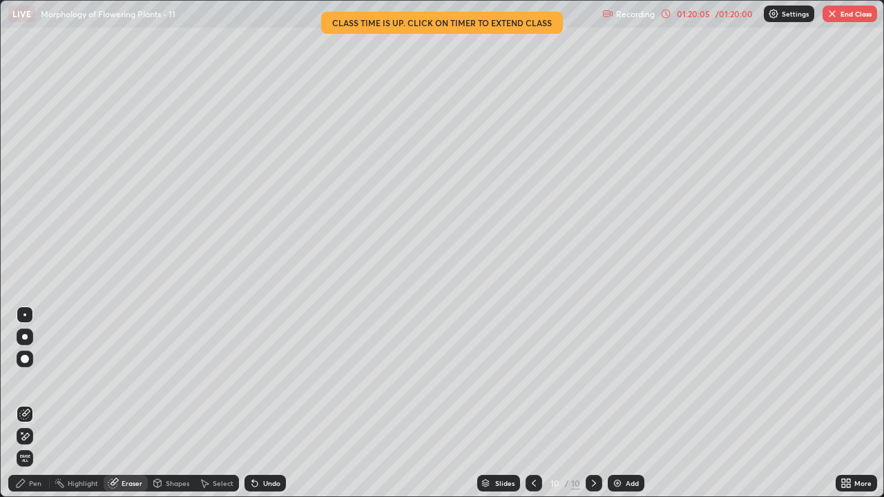
click at [835, 14] on img "button" at bounding box center [831, 13] width 11 height 11
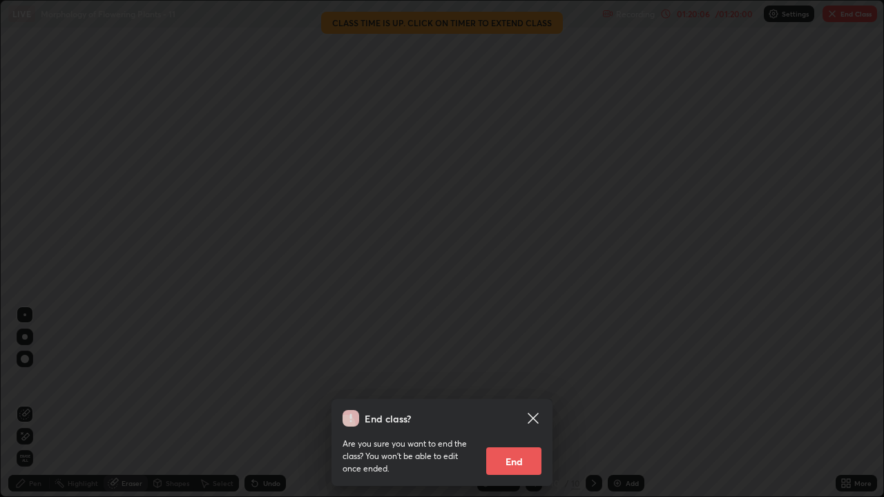
click at [525, 409] on button "End" at bounding box center [513, 461] width 55 height 28
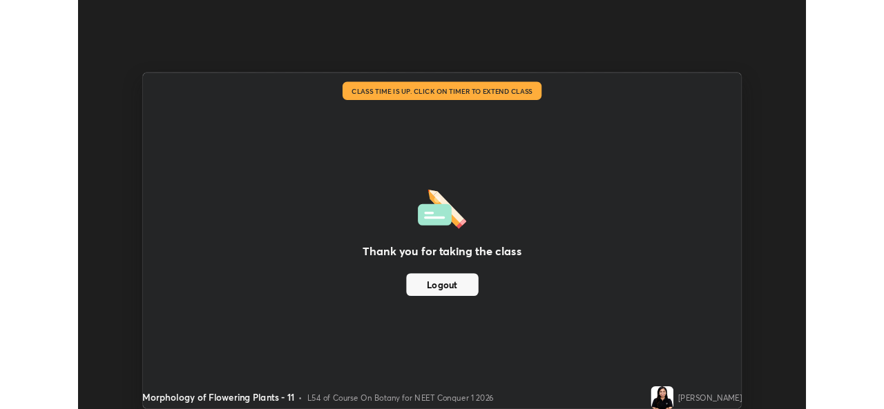
scroll to position [68629, 68154]
